Goal: Task Accomplishment & Management: Manage account settings

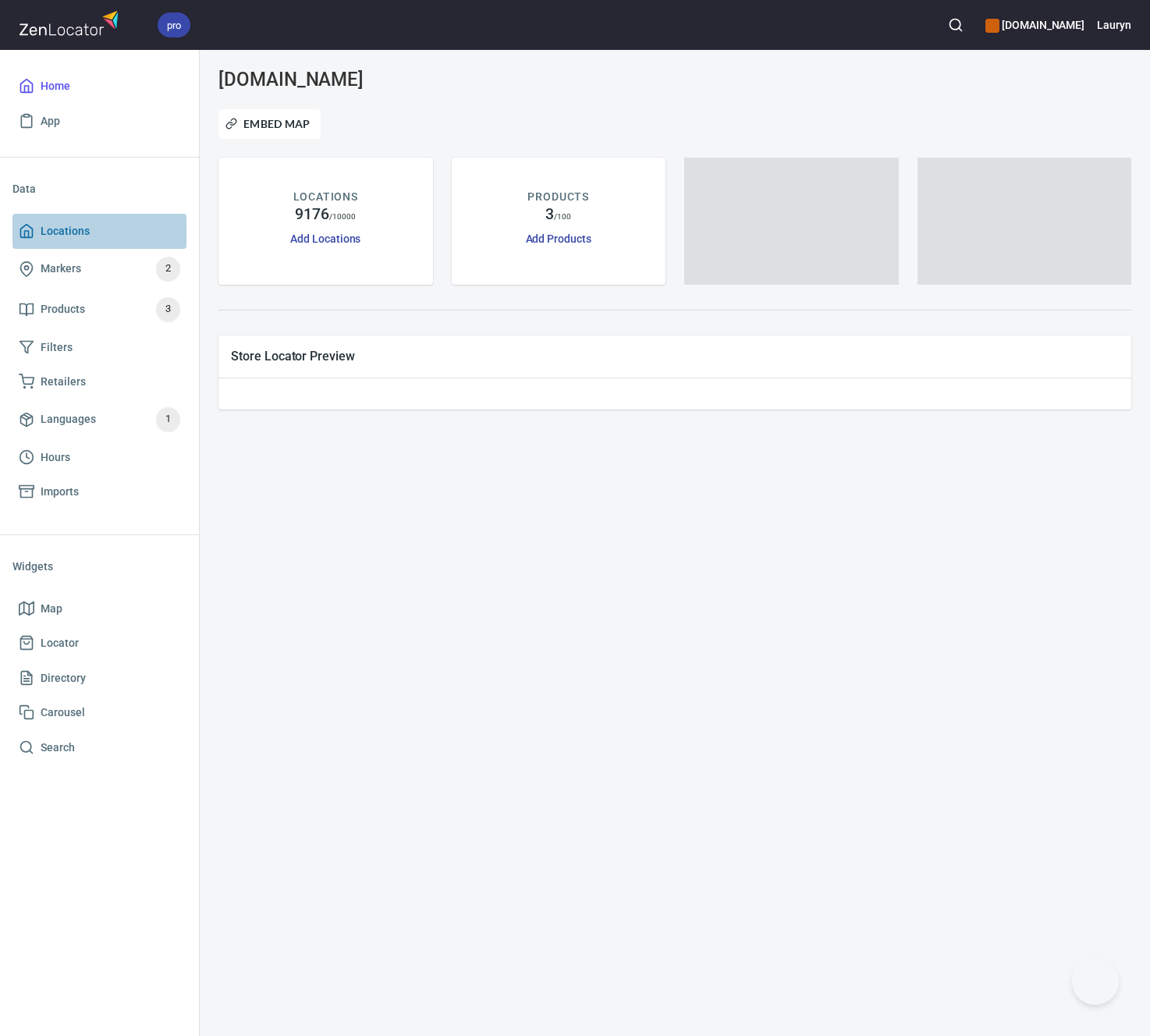
click at [70, 224] on span "Locations" at bounding box center [65, 231] width 49 height 20
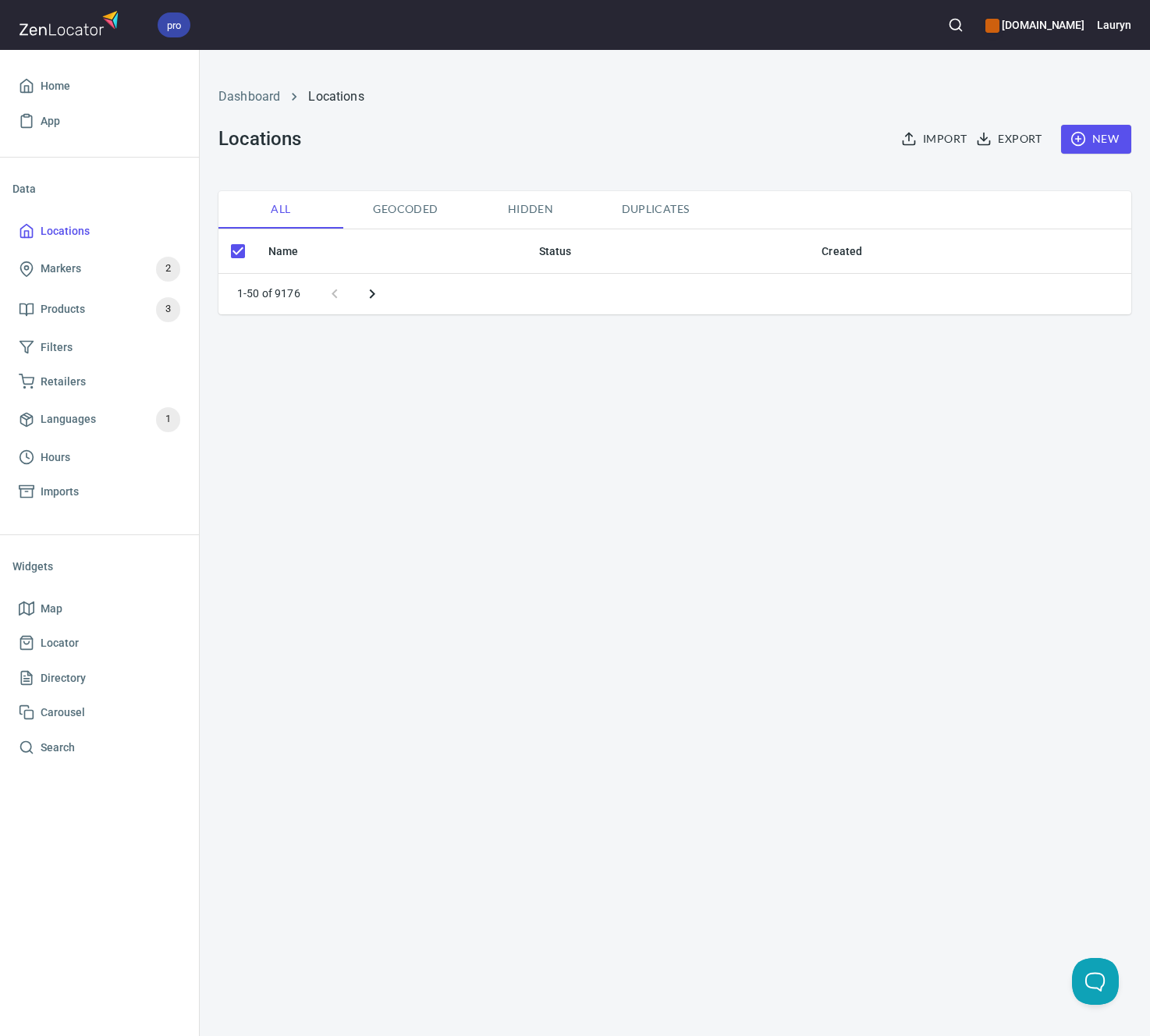
checkbox input "false"
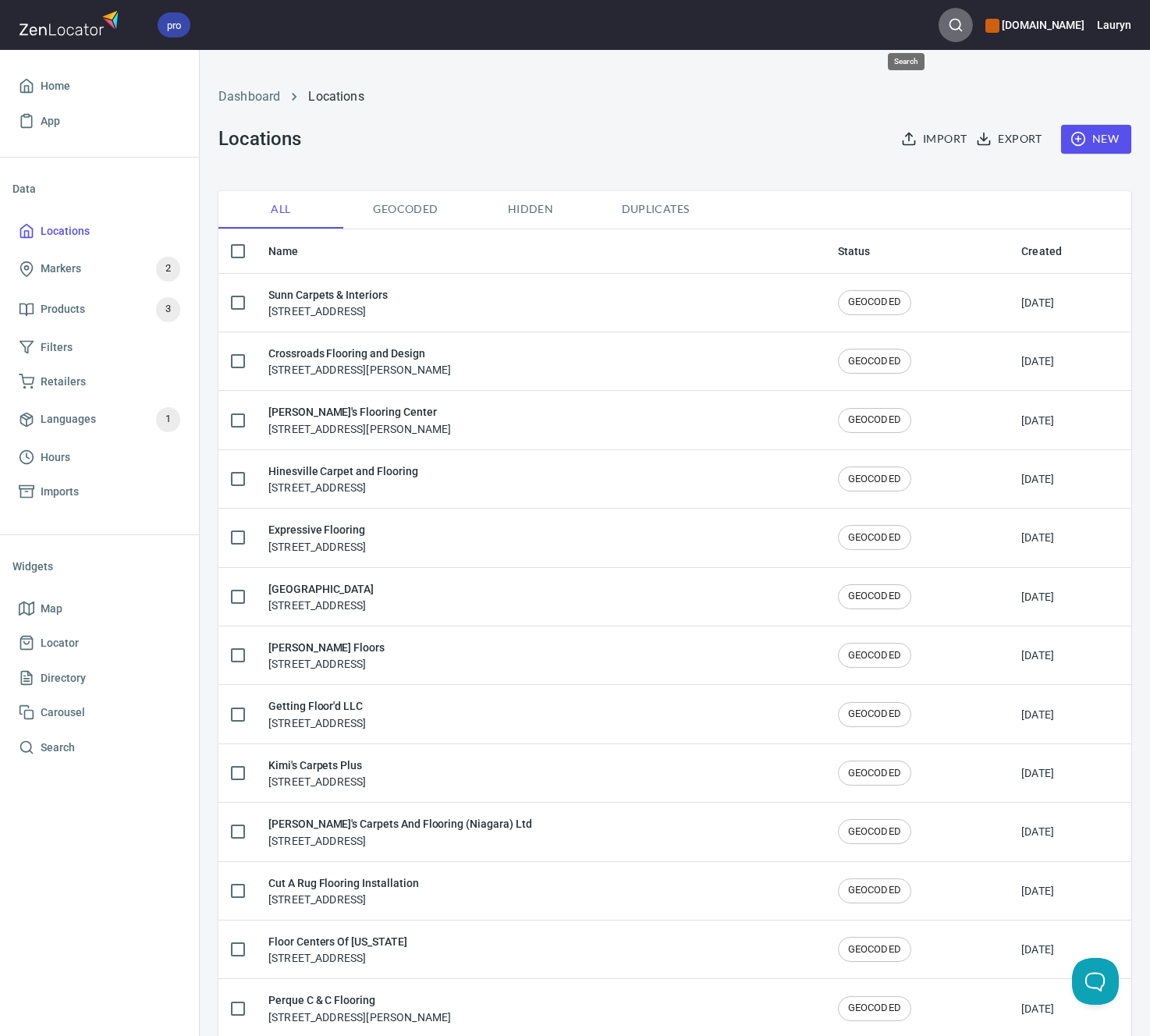
click at [948, 28] on icon "button" at bounding box center [956, 25] width 16 height 16
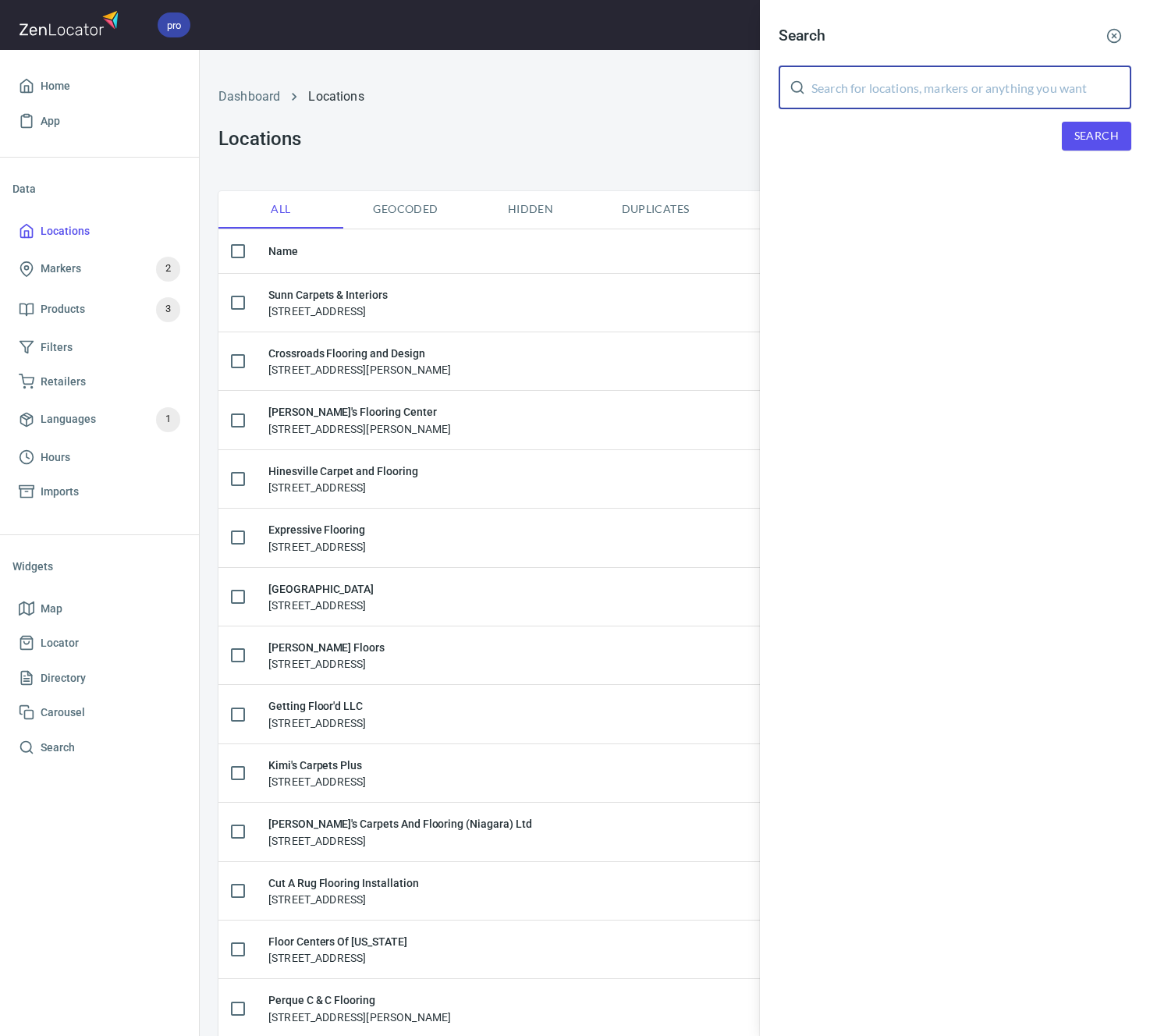
click at [846, 95] on input "text" at bounding box center [970, 87] width 320 height 44
click at [870, 85] on input "text" at bounding box center [970, 87] width 320 height 44
type input "29615"
click at [1105, 133] on span "Search" at bounding box center [1097, 136] width 45 height 20
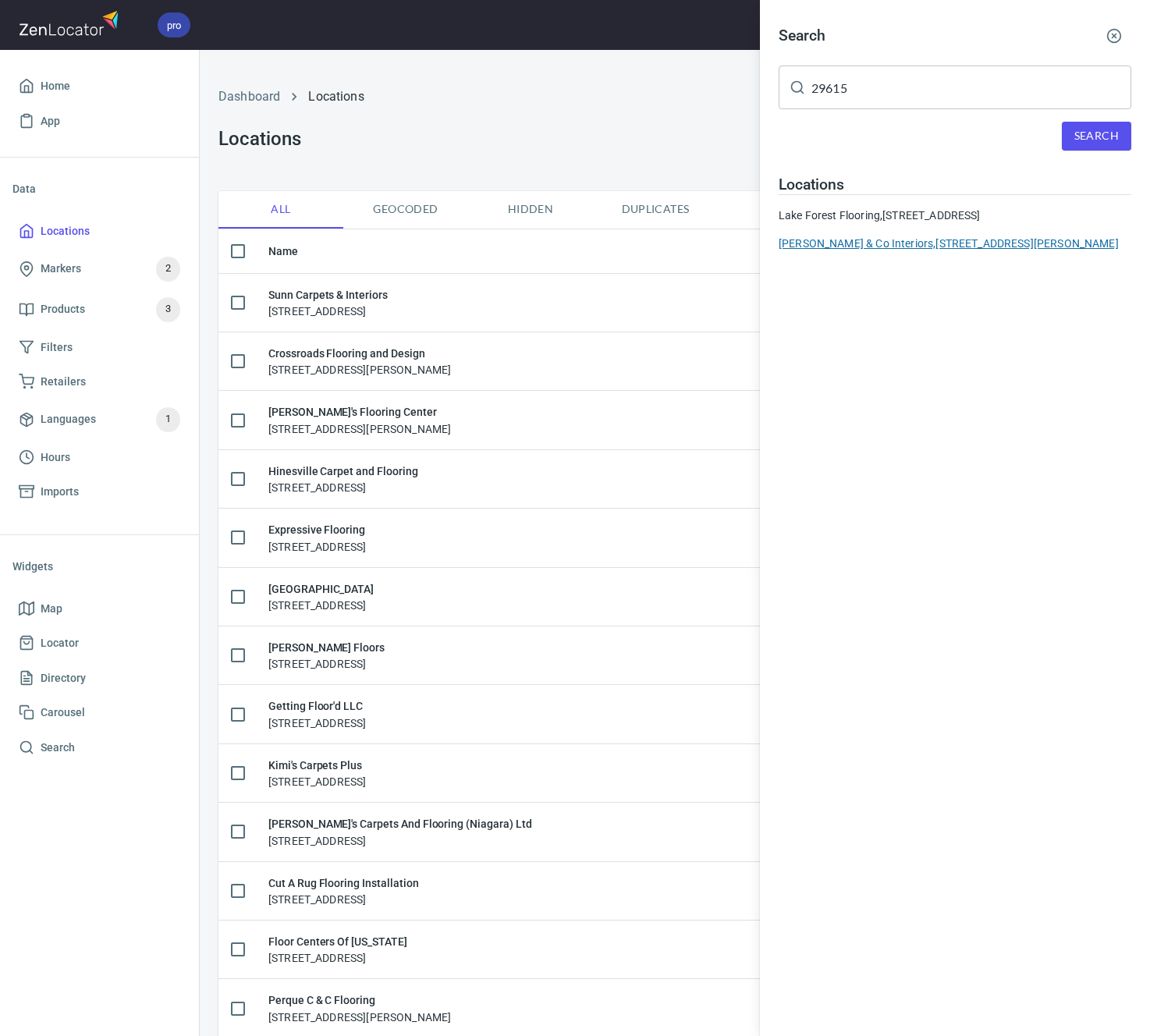
click at [878, 240] on div "[PERSON_NAME] & Co Interiors, [STREET_ADDRESS][PERSON_NAME]" at bounding box center [955, 244] width 352 height 16
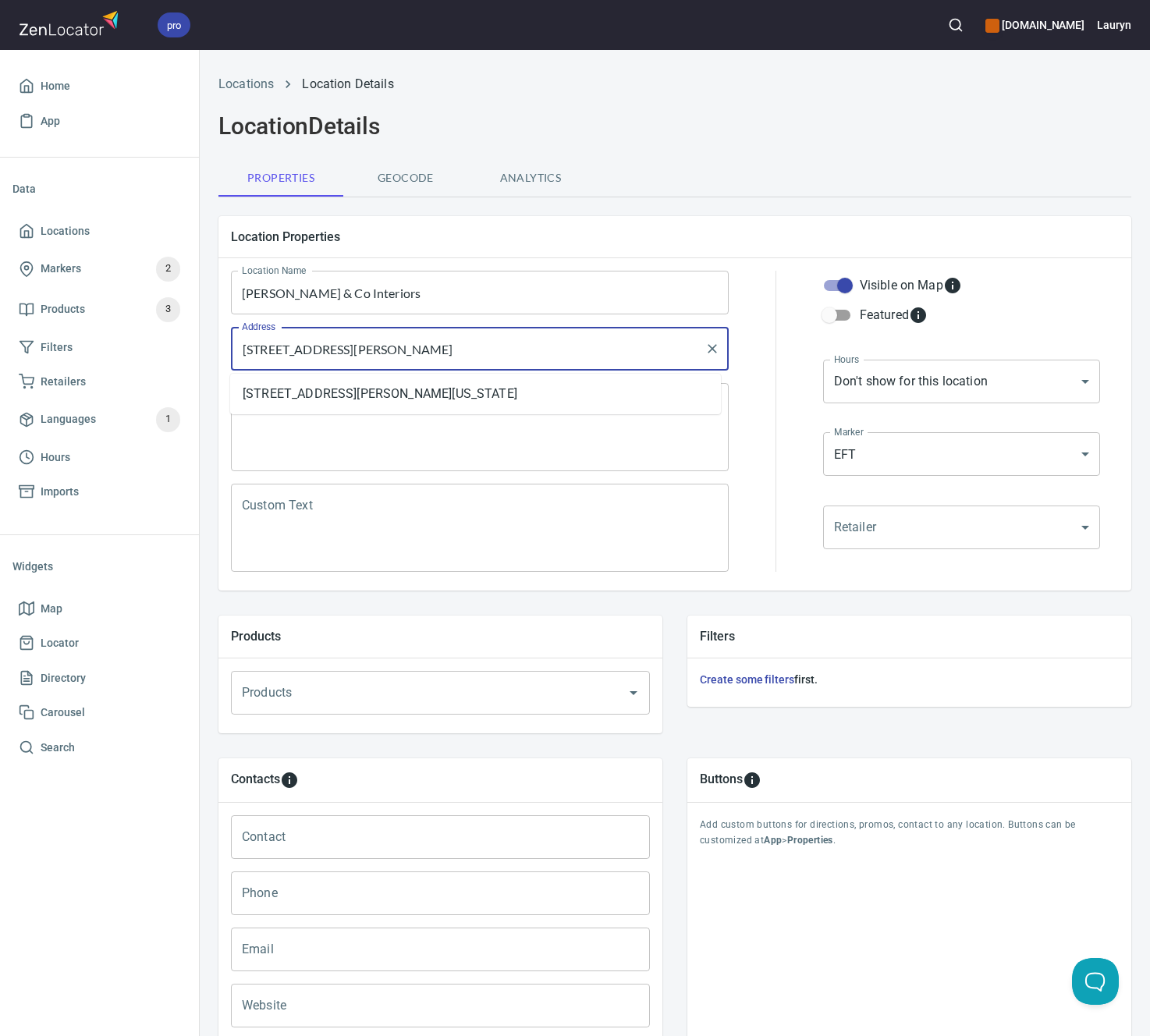
drag, startPoint x: 500, startPoint y: 349, endPoint x: 217, endPoint y: 345, distance: 283.0
click at [217, 345] on div "Location Properties Location Name [PERSON_NAME] & Co Interiors Location Name Ad…" at bounding box center [674, 403] width 937 height 400
type input "[STREET_ADDRESS][PERSON_NAME]"
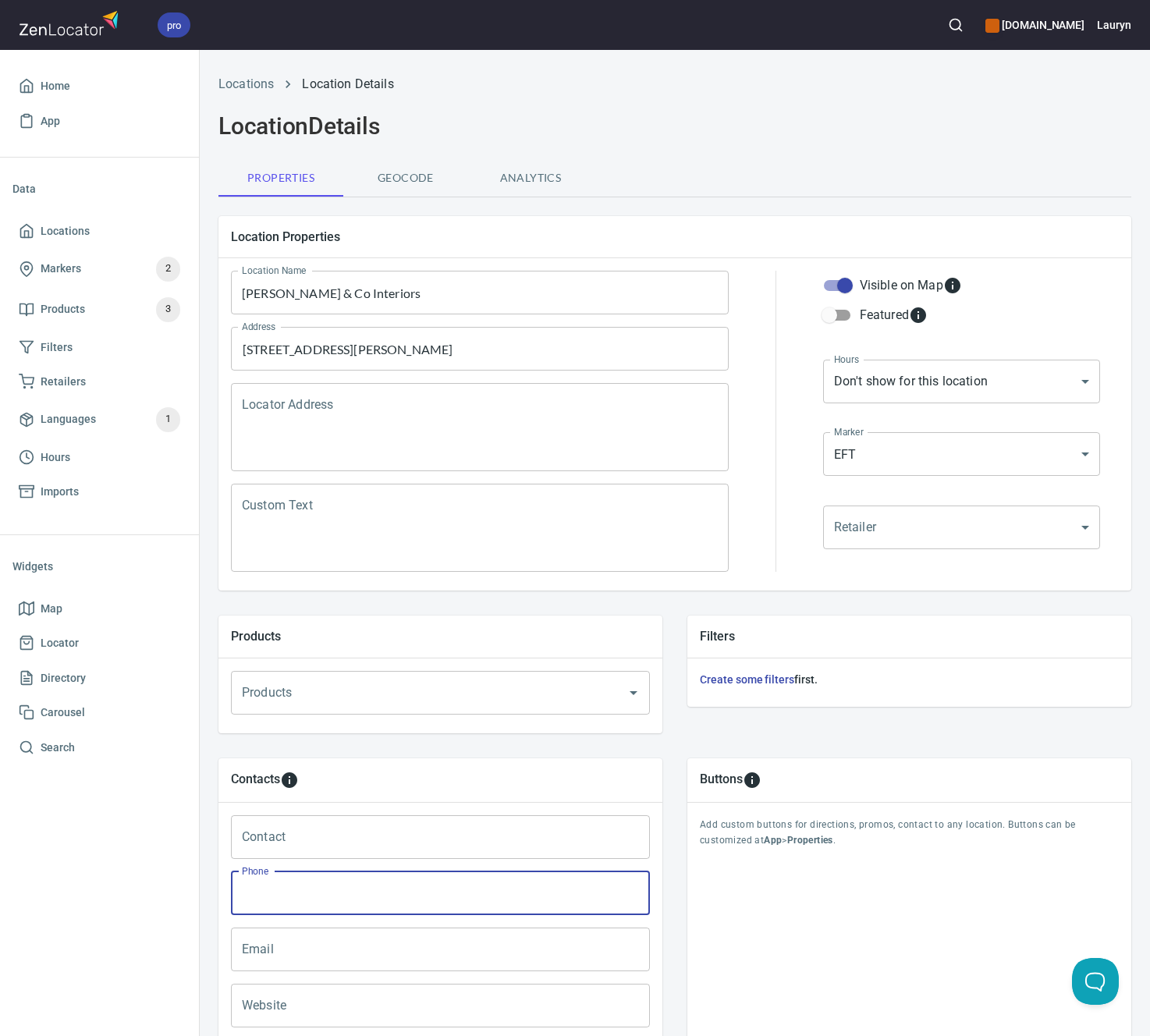
click at [363, 879] on input "Phone" at bounding box center [440, 893] width 419 height 44
paste input "[PHONE_NUMBER]"
type input "[PHONE_NUMBER]"
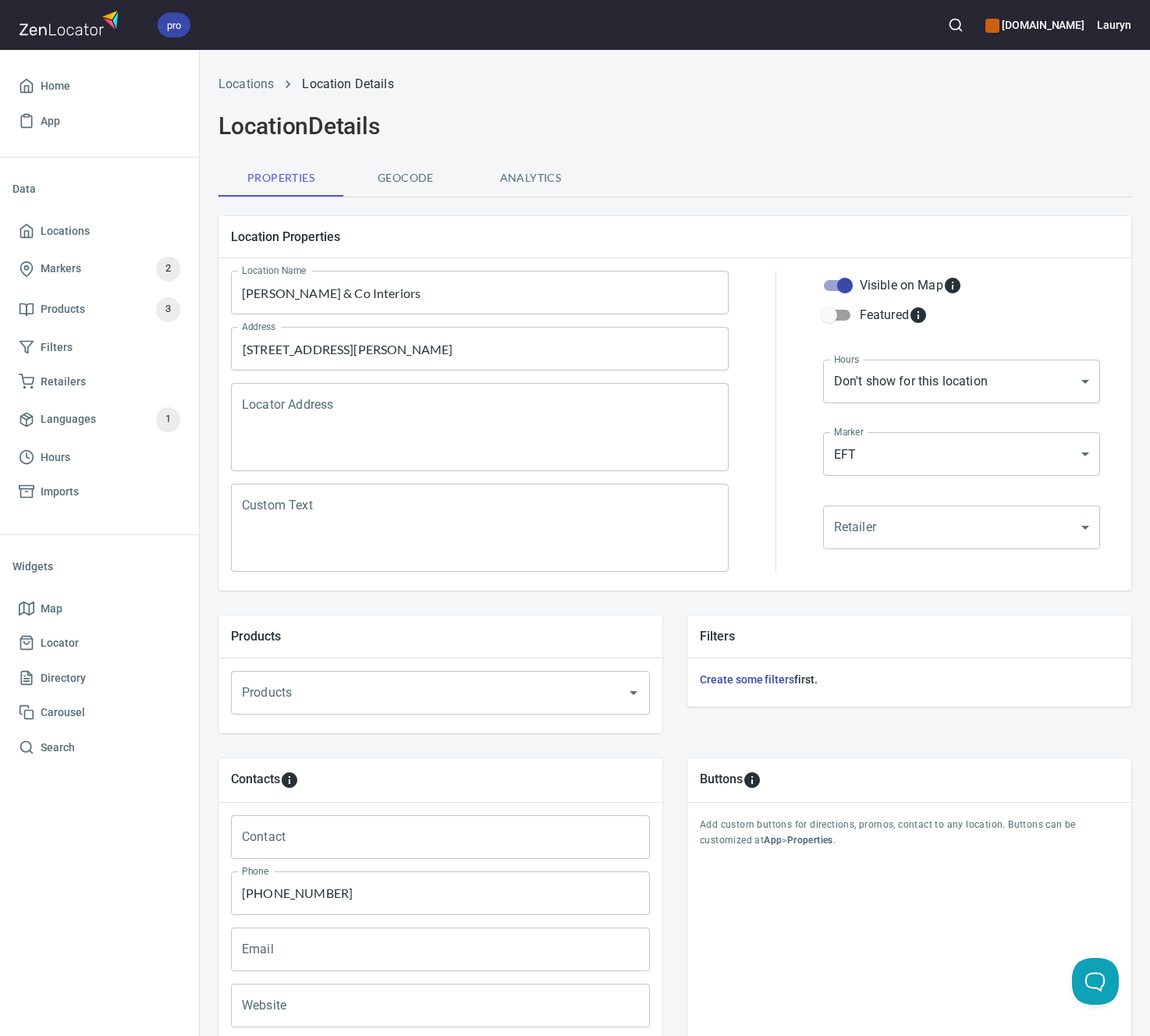
click at [600, 737] on div "Contacts Contact Contact Phone [PHONE_NUMBER] Phone Email Email Website Website…" at bounding box center [674, 918] width 962 height 368
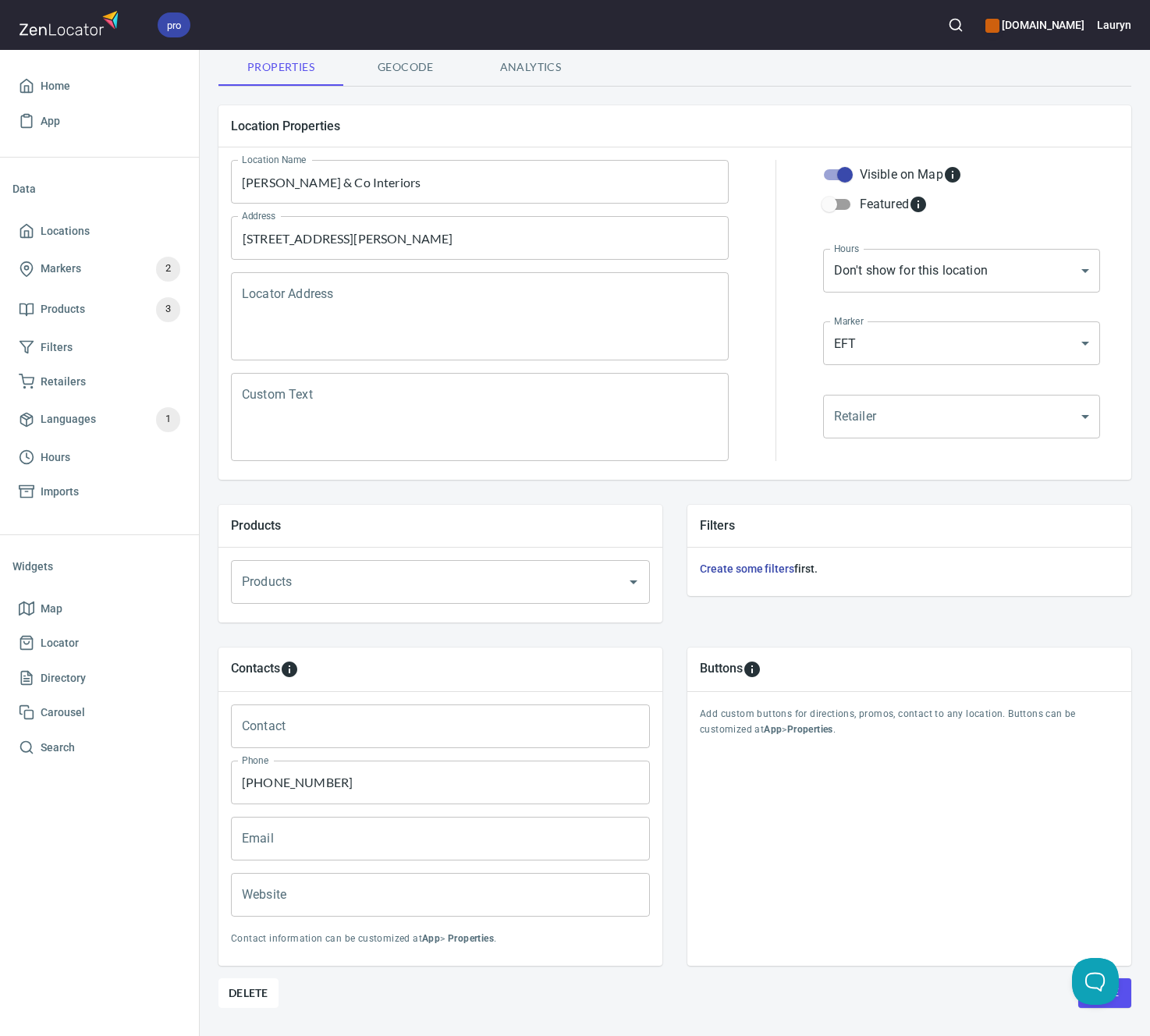
scroll to position [162, 0]
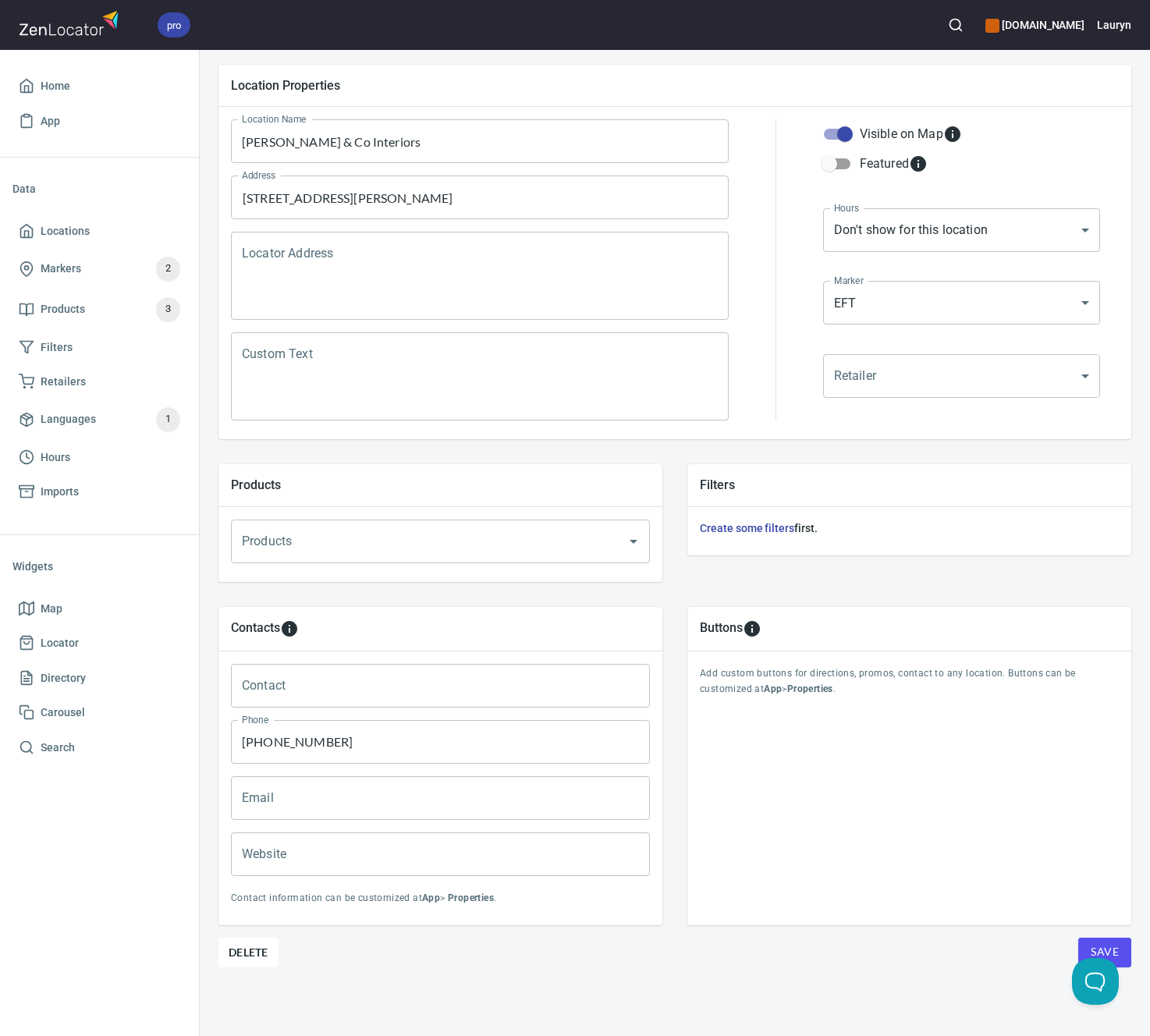
click at [950, 1015] on div "Location Properties Location Name [PERSON_NAME] & Co Interiors Location Name Ad…" at bounding box center [674, 544] width 912 height 983
click at [1119, 937] on button "Save" at bounding box center [1105, 951] width 53 height 29
